Goal: Task Accomplishment & Management: Use online tool/utility

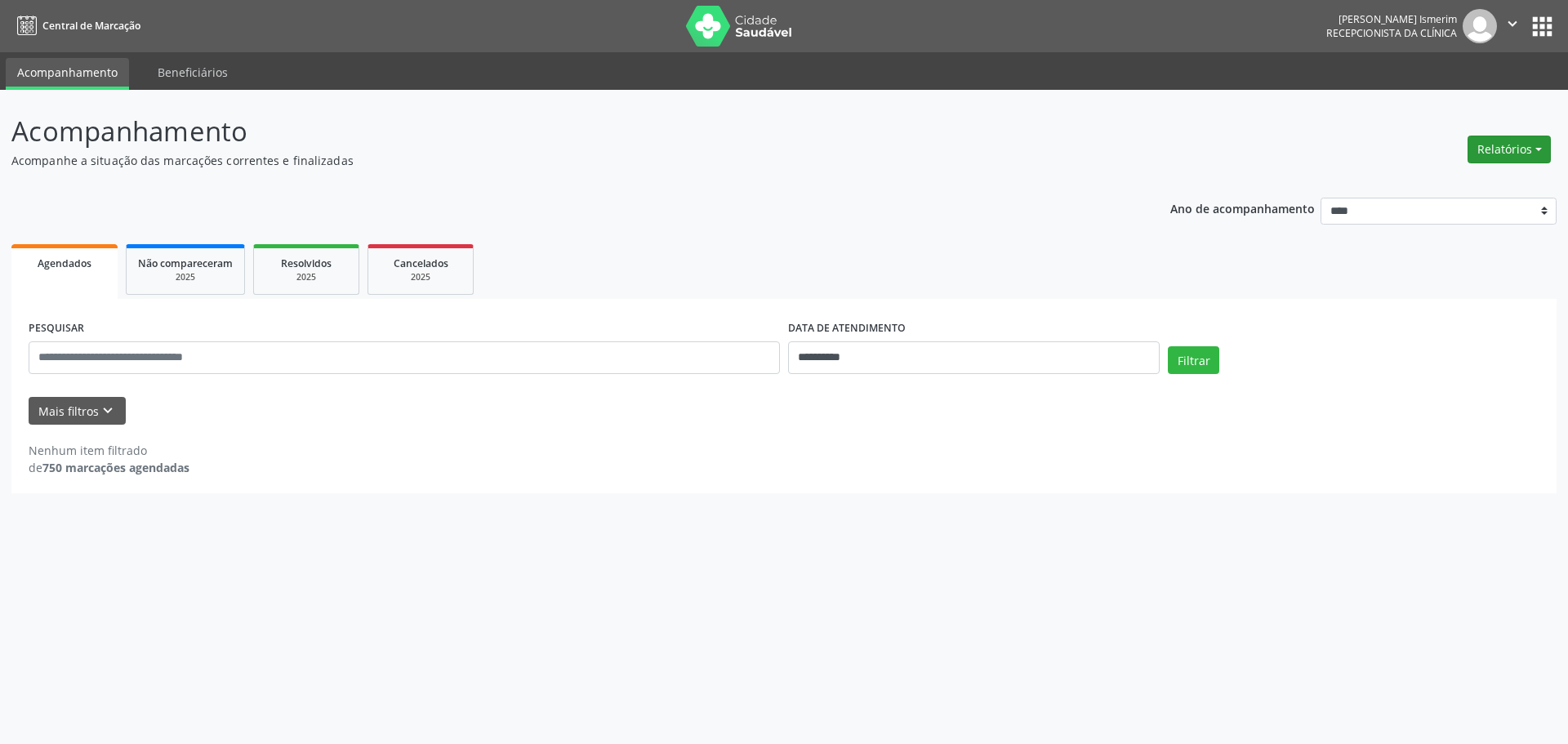
click at [1526, 147] on button "Relatórios" at bounding box center [1509, 150] width 83 height 28
click at [1502, 182] on link "Agendamentos" at bounding box center [1463, 185] width 176 height 23
select select "*"
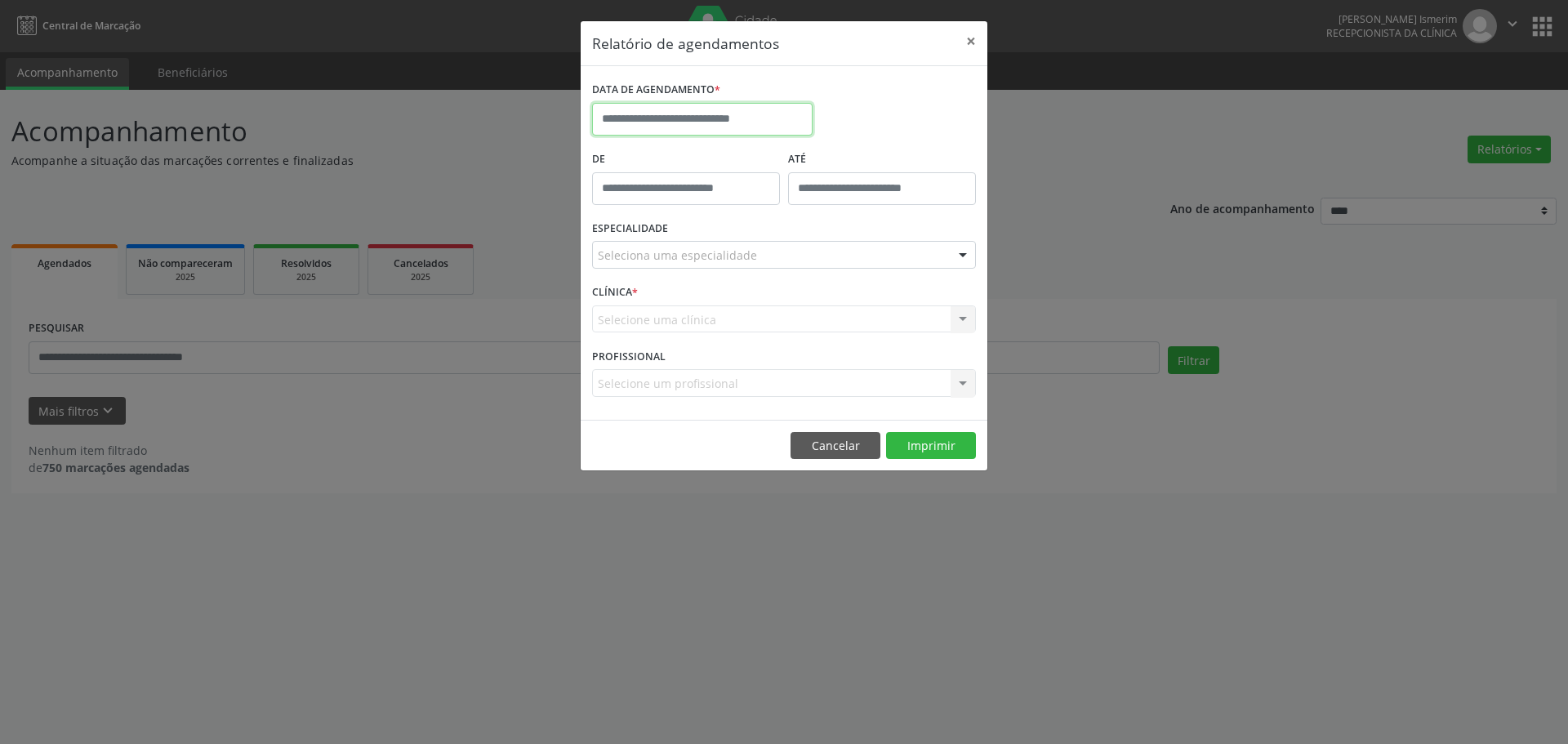
click at [716, 114] on input "text" at bounding box center [702, 119] width 221 height 33
click at [646, 343] on span "25" at bounding box center [645, 335] width 32 height 32
type input "**********"
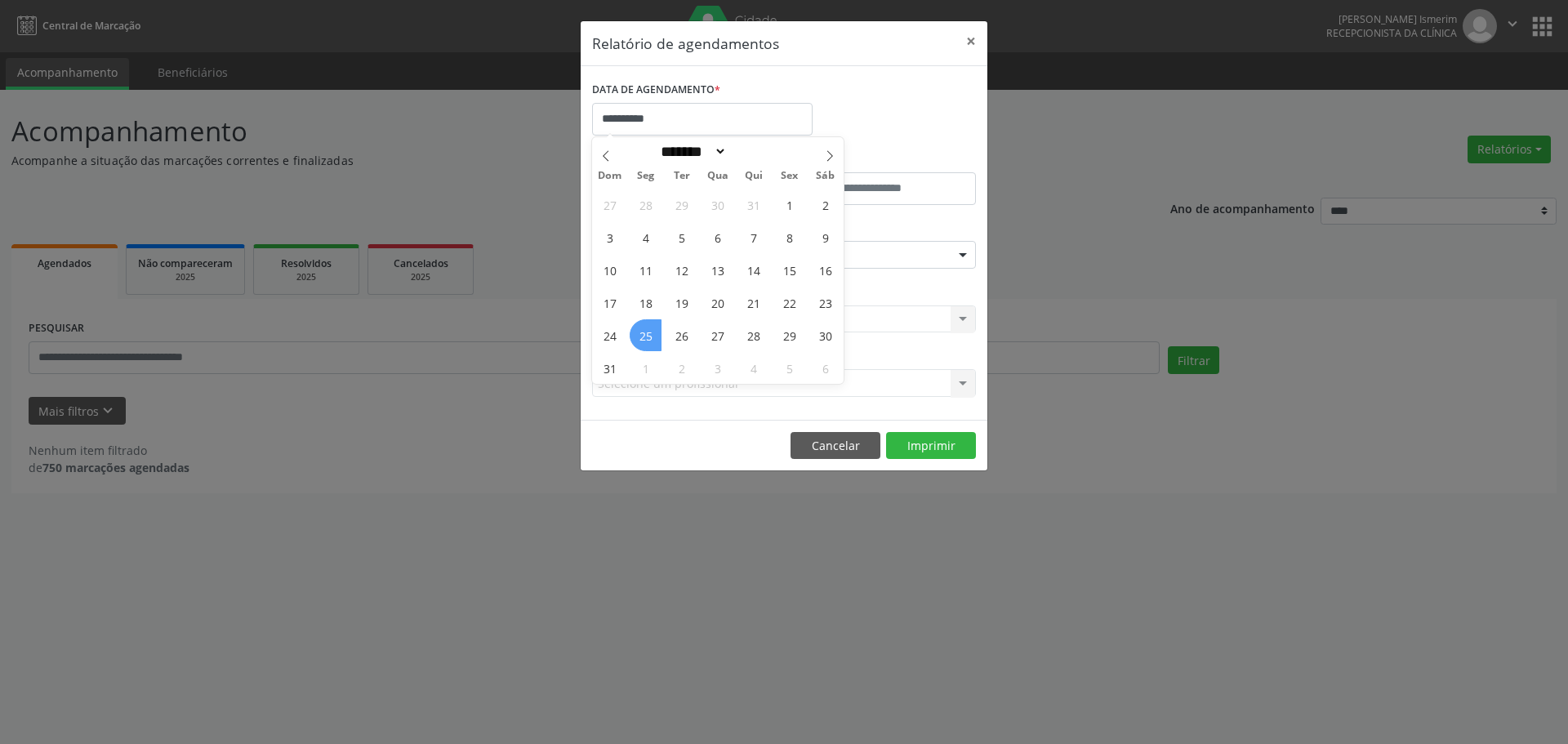
click at [645, 335] on span "25" at bounding box center [645, 335] width 32 height 32
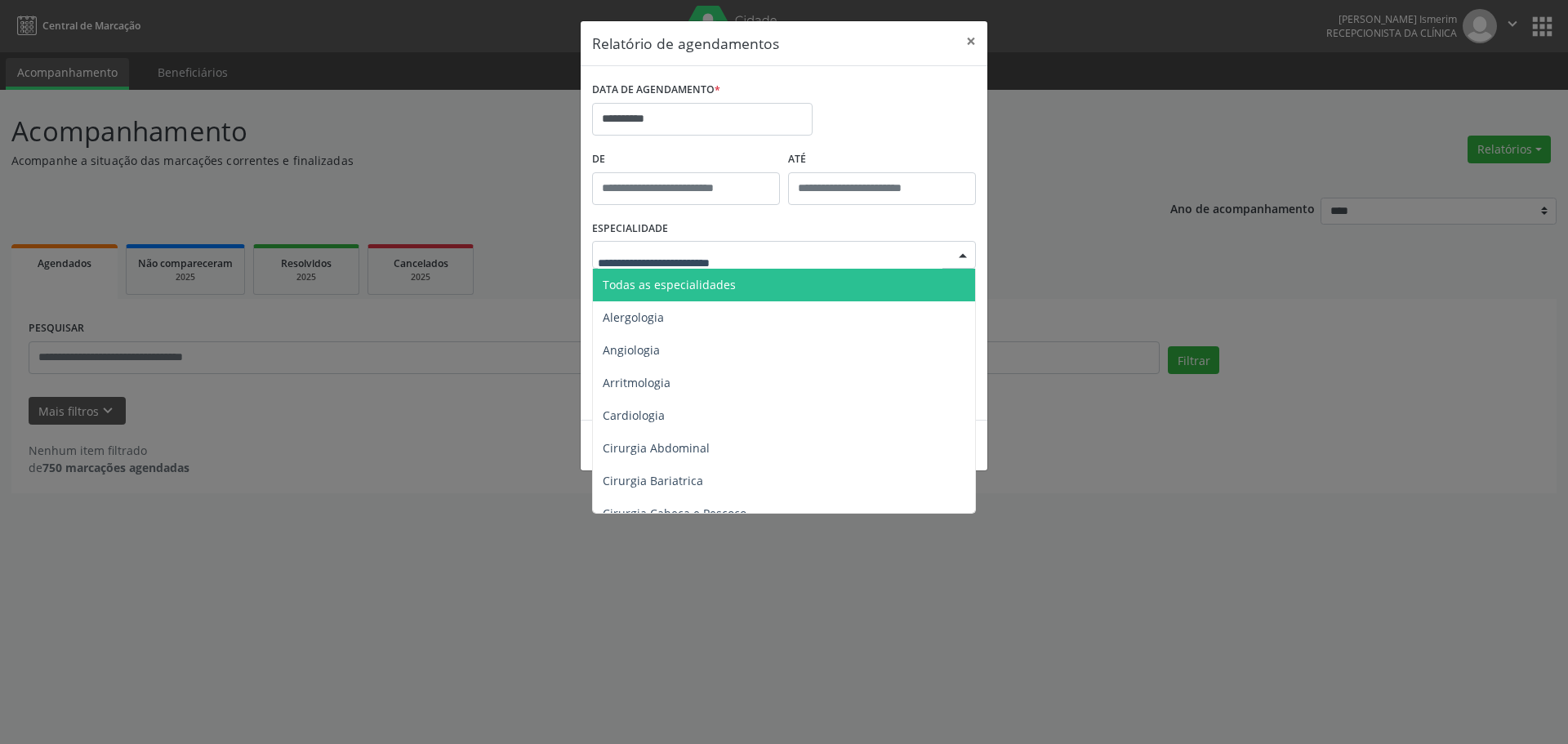
click at [665, 278] on span "Todas as especialidades" at bounding box center [669, 285] width 133 height 16
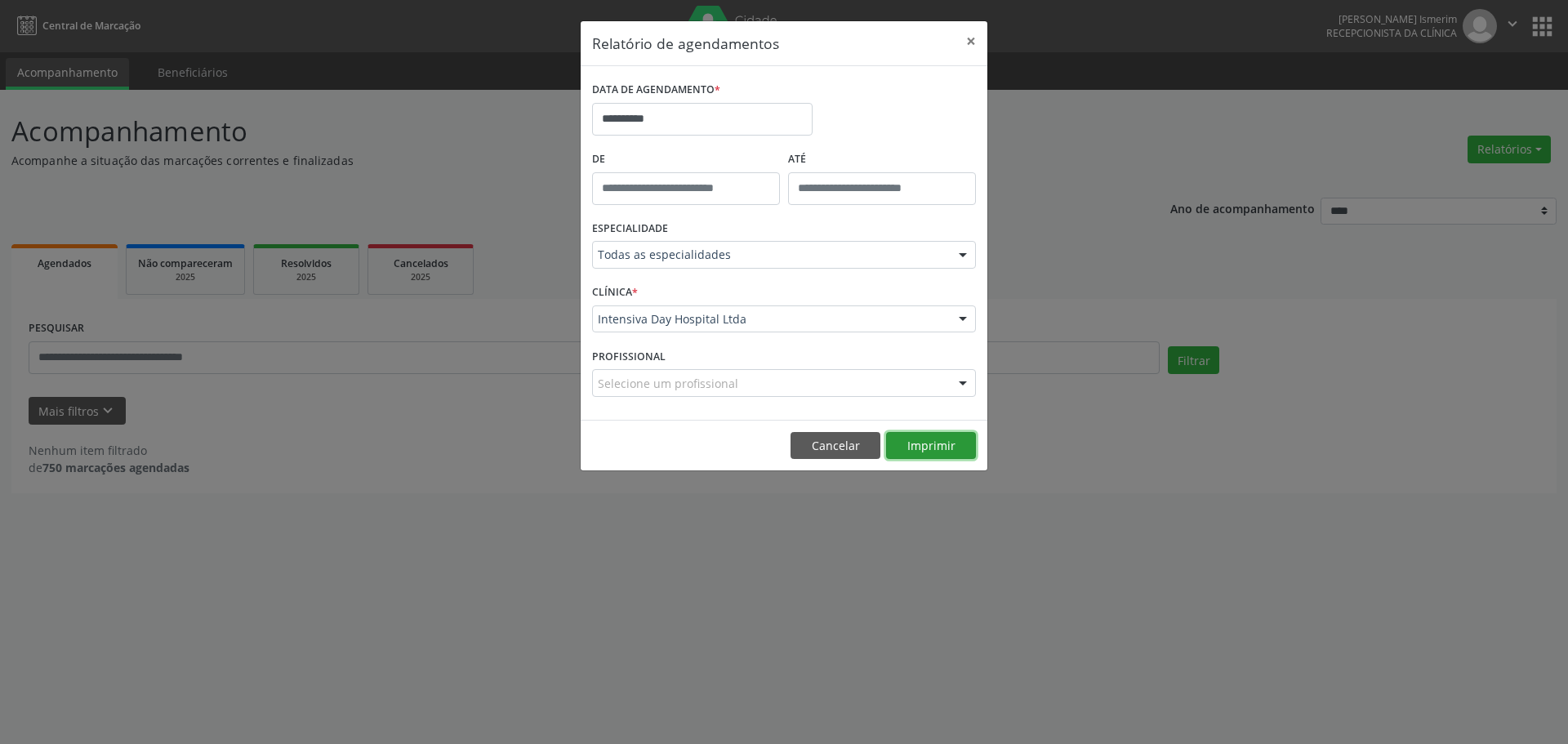
click at [912, 438] on button "Imprimir" at bounding box center [931, 446] width 90 height 28
type input "*****"
click at [627, 186] on input "*****" at bounding box center [686, 189] width 188 height 33
drag, startPoint x: 841, startPoint y: 444, endPoint x: 1523, endPoint y: 240, distance: 711.9
click at [845, 444] on button "Cancelar" at bounding box center [836, 446] width 90 height 28
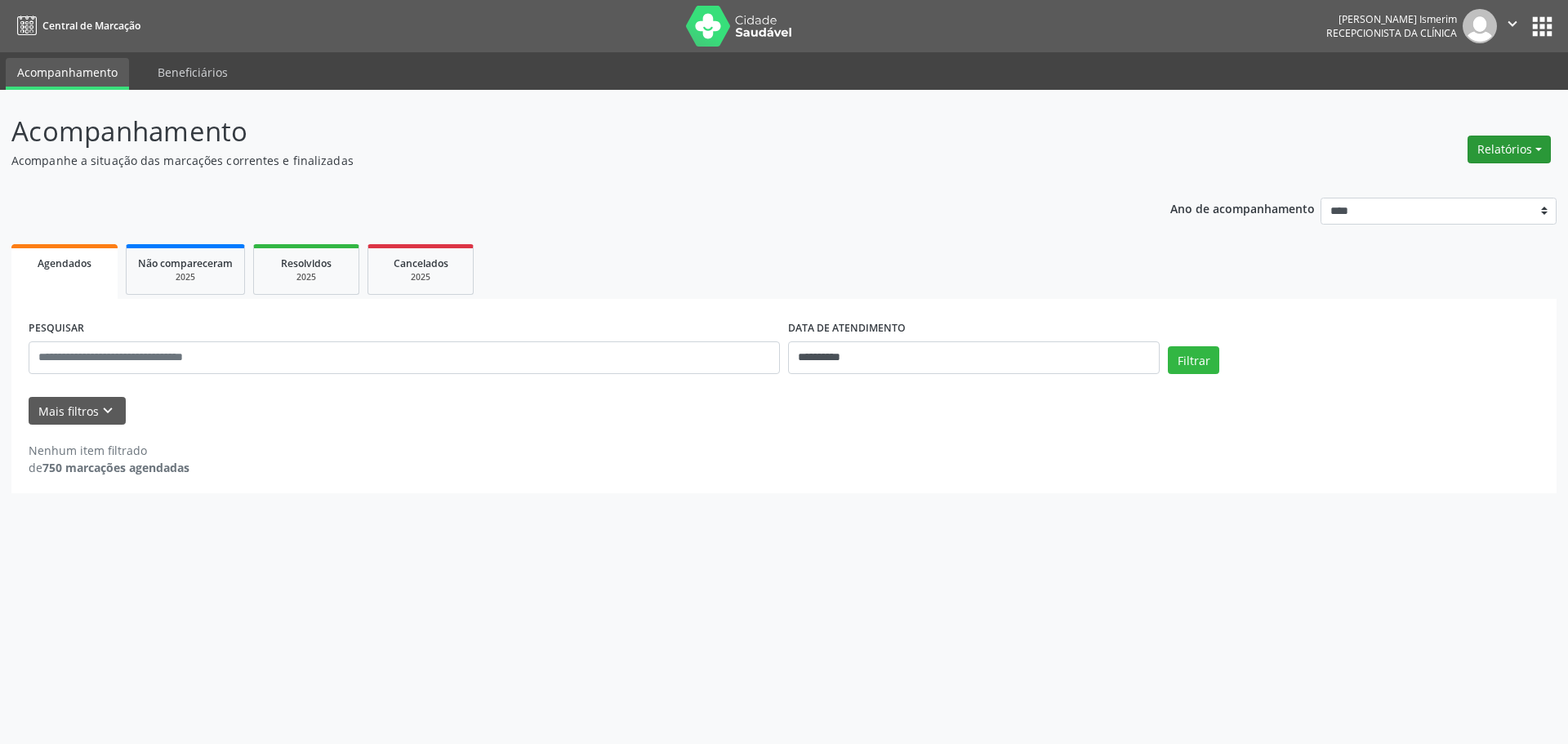
click at [1528, 155] on button "Relatórios" at bounding box center [1509, 150] width 83 height 28
click at [1406, 186] on link "Agendamentos" at bounding box center [1463, 185] width 176 height 23
select select "*"
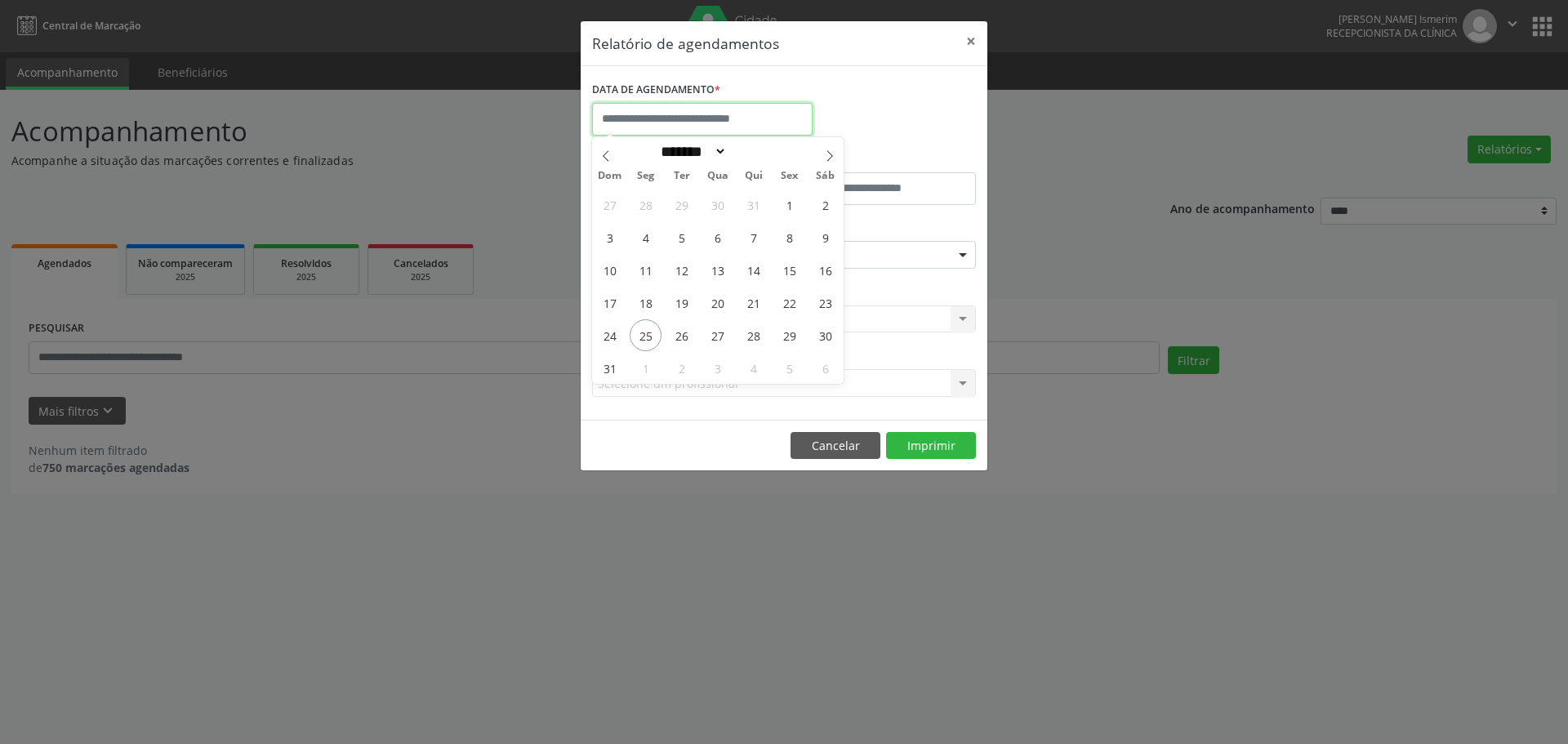
click at [685, 128] on input "text" at bounding box center [702, 119] width 221 height 33
click at [642, 330] on span "25" at bounding box center [645, 335] width 32 height 32
type input "**********"
click at [639, 338] on span "25" at bounding box center [645, 335] width 32 height 32
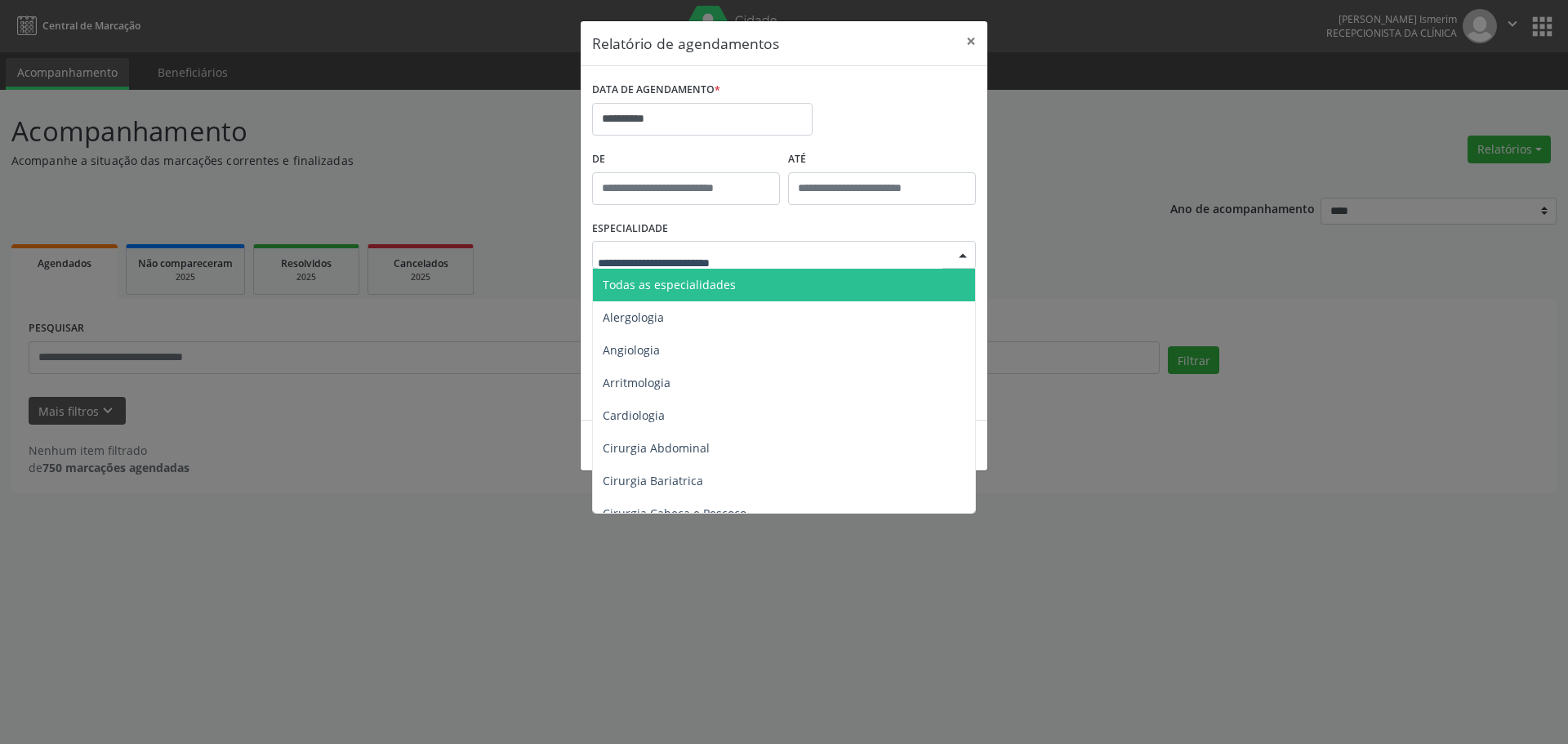
click at [658, 281] on span "Todas as especialidades" at bounding box center [669, 285] width 133 height 16
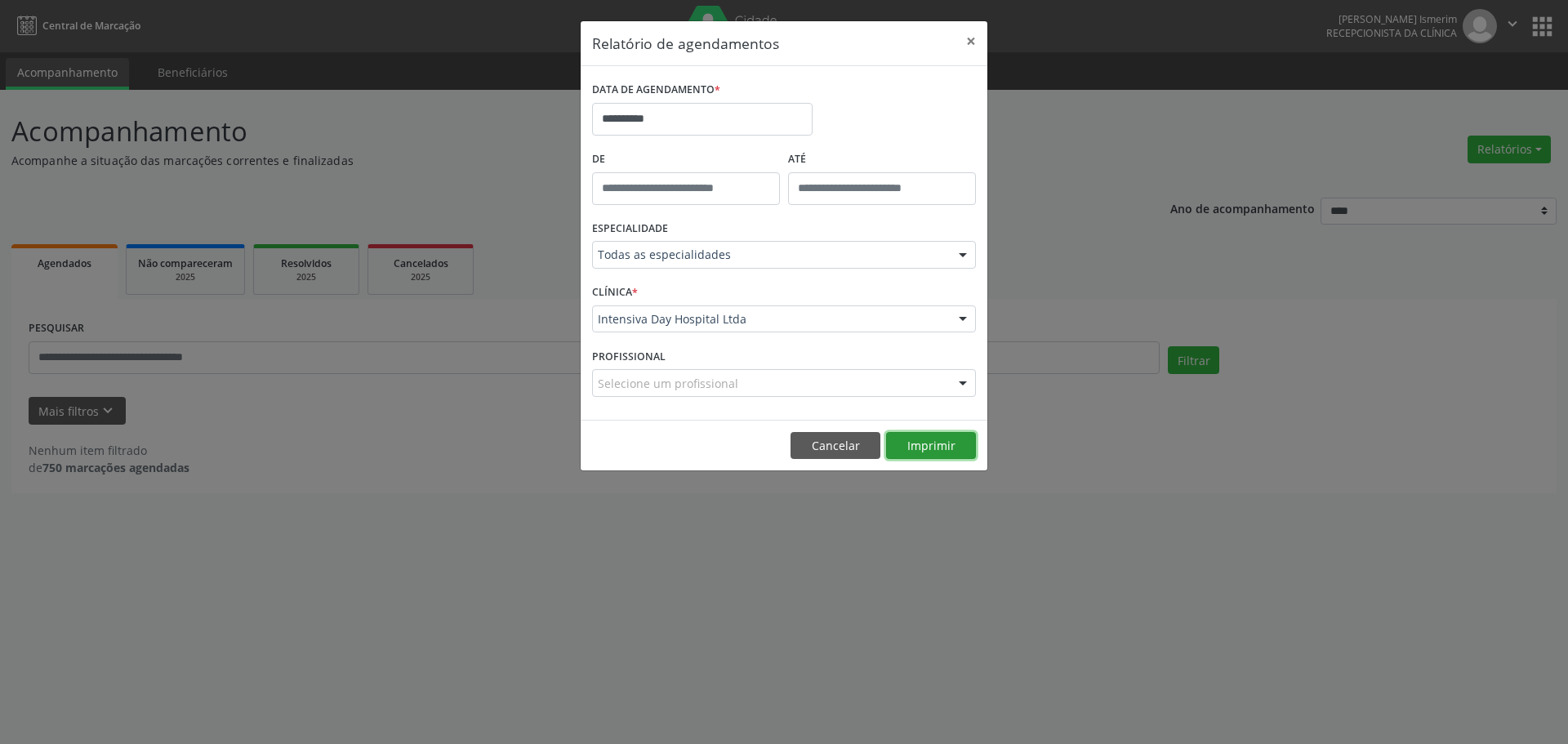
click at [909, 446] on button "Imprimir" at bounding box center [931, 446] width 90 height 28
click at [972, 34] on button "×" at bounding box center [971, 41] width 33 height 40
